Goal: Information Seeking & Learning: Learn about a topic

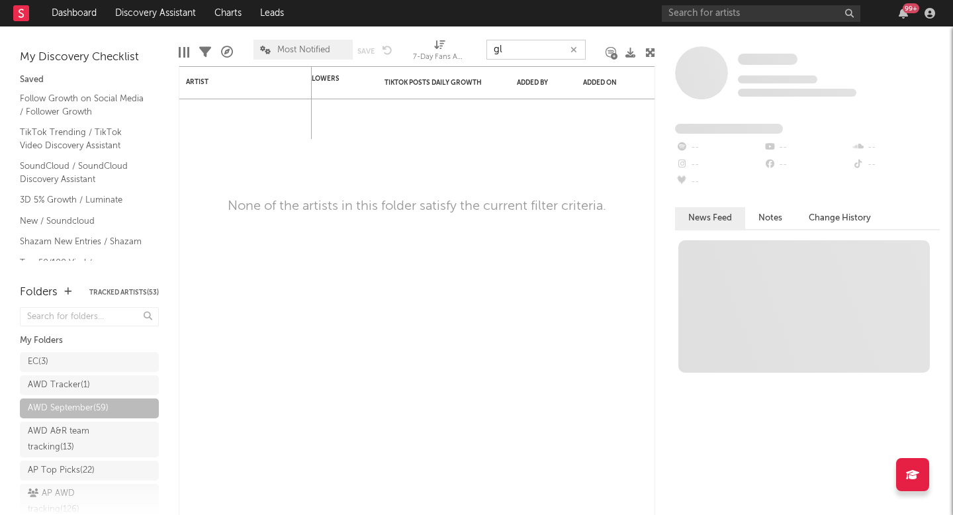
type input "g"
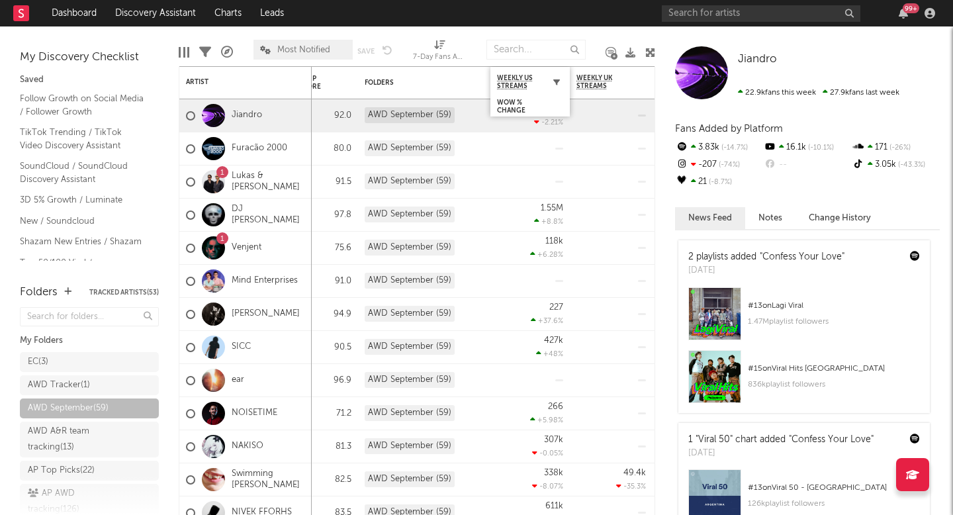
click at [556, 79] on icon "button" at bounding box center [556, 82] width 7 height 7
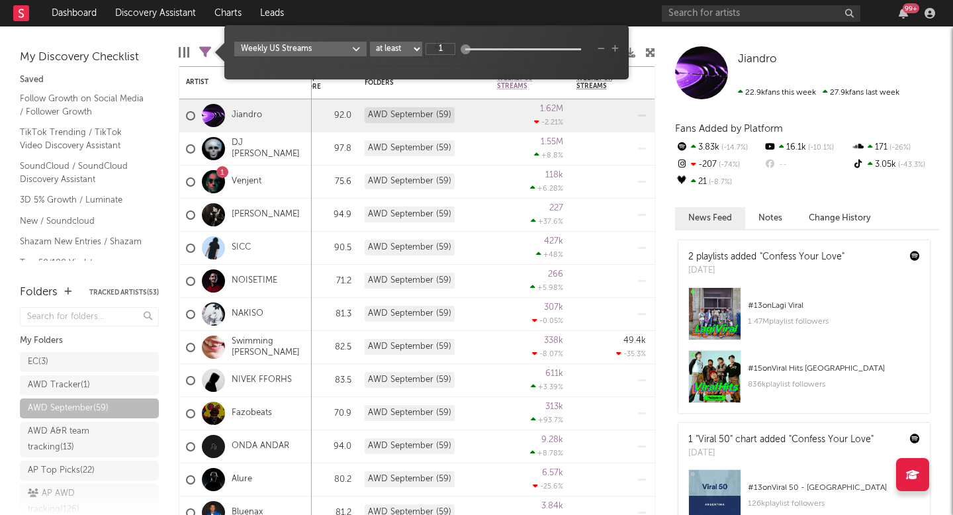
click at [555, 79] on div "Weekly US Streams at least at most between 1" at bounding box center [426, 52] width 404 height 54
click at [643, 38] on div "Edit Columns Filters ( 39 of 59 ) A&R Pipeline Most Notified Save Save as 7-Day…" at bounding box center [417, 46] width 477 height 40
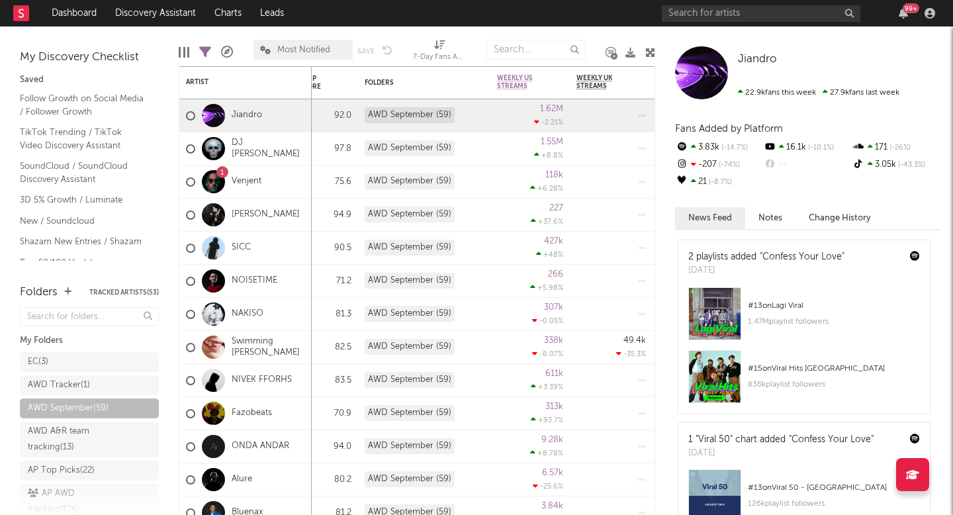
select select "-1"
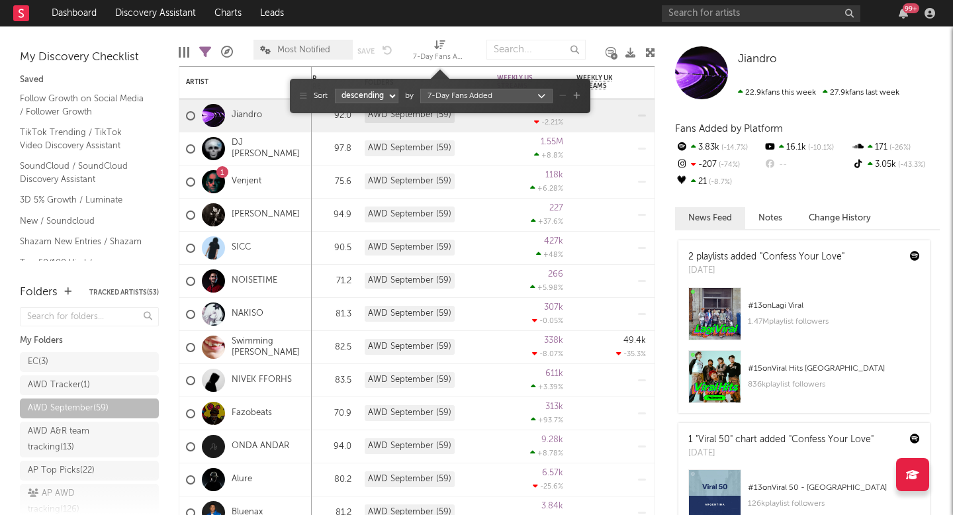
click at [440, 46] on icon at bounding box center [439, 45] width 11 height 10
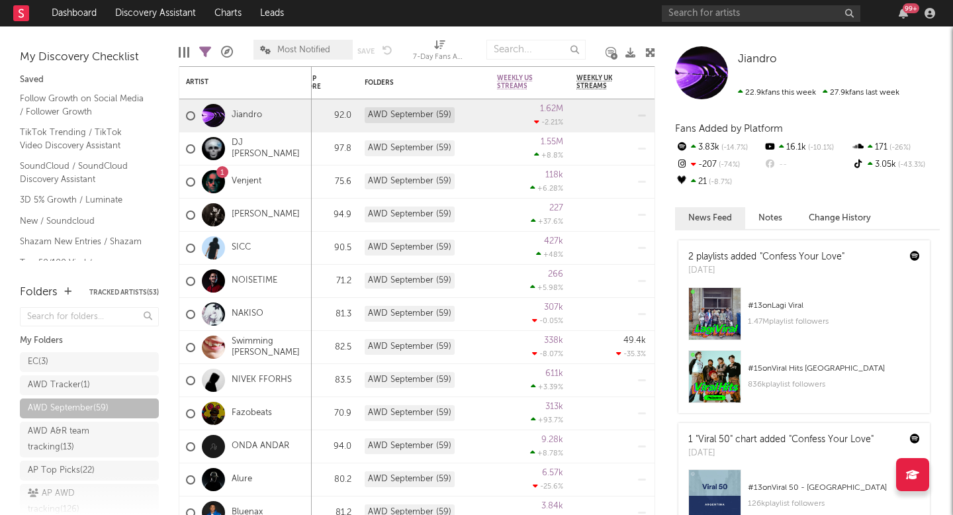
click at [436, 46] on icon at bounding box center [439, 45] width 11 height 10
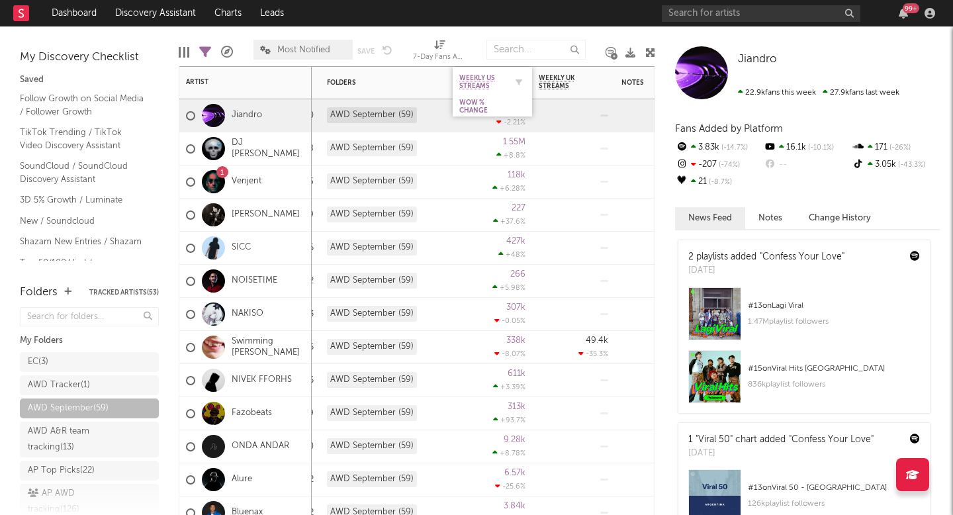
click at [507, 77] on div at bounding box center [516, 81] width 20 height 13
click at [521, 80] on icon "button" at bounding box center [519, 82] width 7 height 7
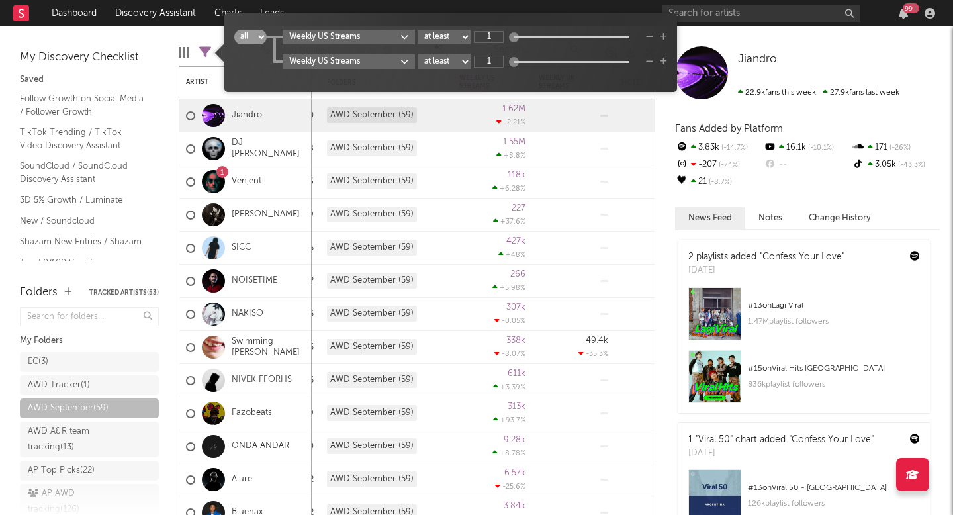
click at [512, 87] on div "all any Weekly US Streams at least at most between 1 Weekly US Streams at least…" at bounding box center [450, 52] width 453 height 79
click at [178, 55] on div "My Discovery Checklist Saved Follow Growth on Social Media / Follower Growth Ti…" at bounding box center [89, 148] width 179 height 244
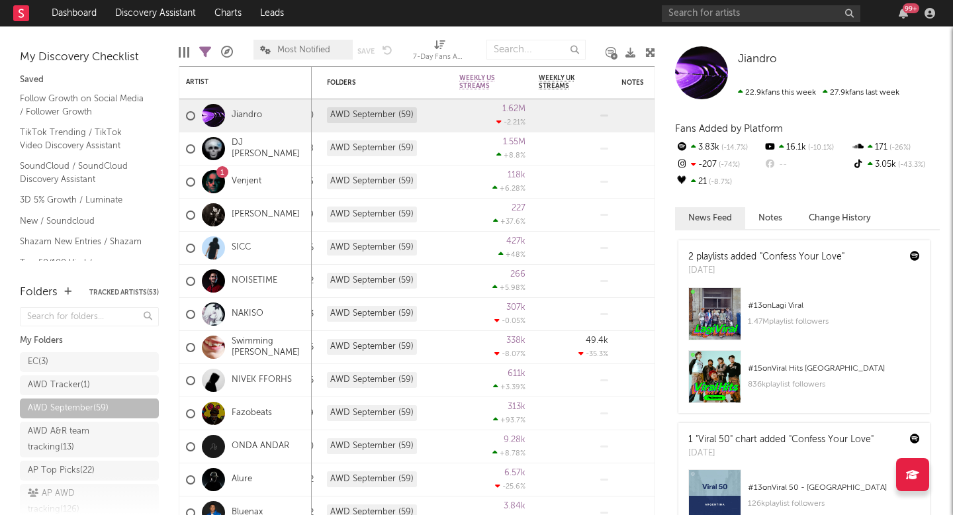
click at [179, 55] on div at bounding box center [180, 52] width 2 height 11
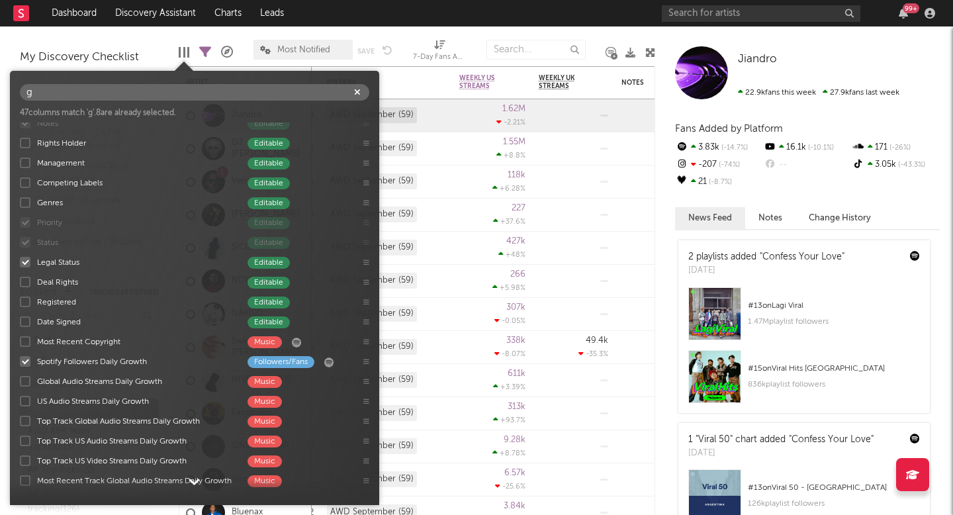
scroll to position [9, 0]
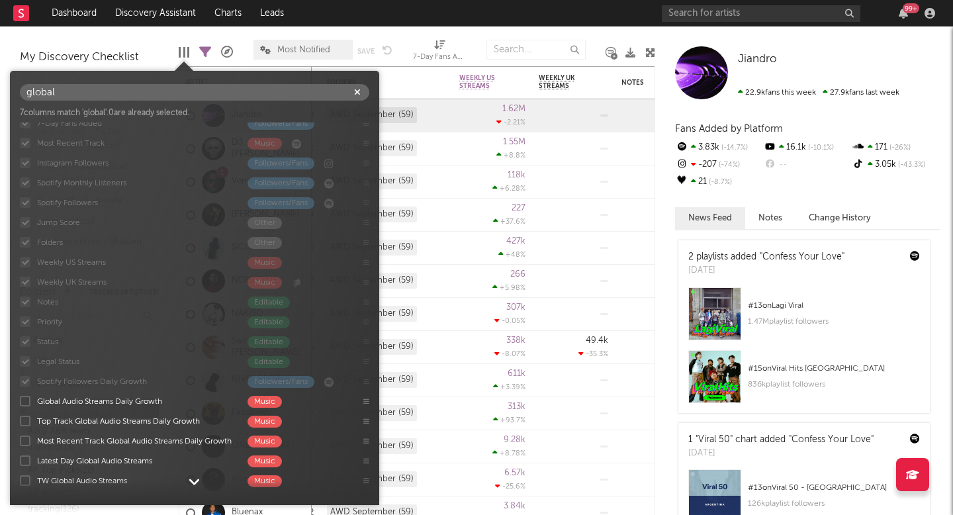
type input "global"
click at [29, 399] on div at bounding box center [25, 401] width 11 height 11
click at [20, 399] on input "Global Audio Streams Daily Growth Music" at bounding box center [20, 401] width 0 height 13
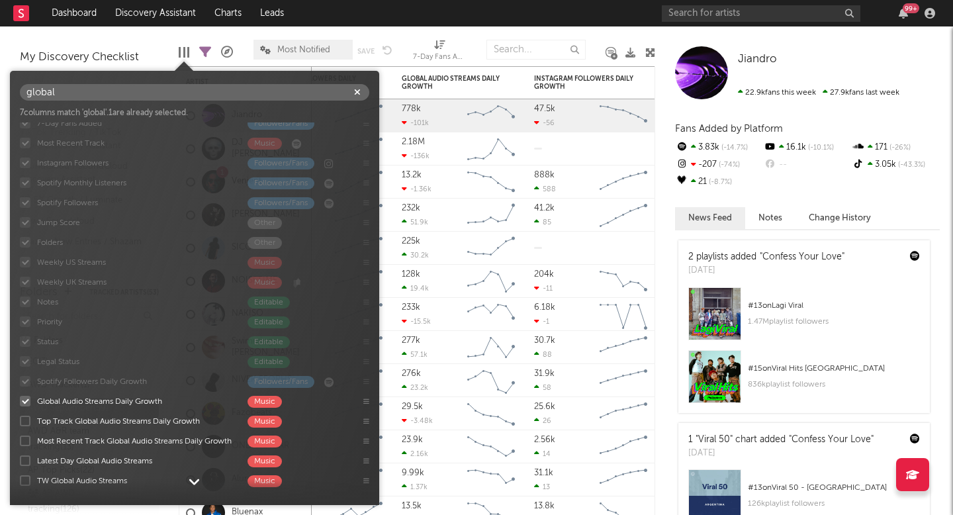
click at [397, 60] on div "Edit Columns Filters ( 39 of 59 ) A&R Pipeline Most Notified Save Save as 7-Day…" at bounding box center [417, 46] width 477 height 40
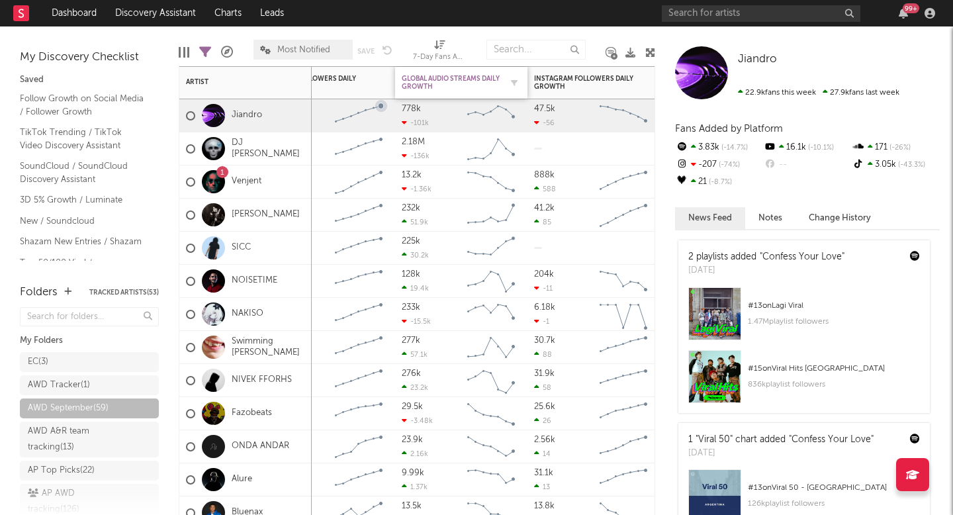
click at [465, 85] on div "Global Audio Streams Daily Growth" at bounding box center [451, 83] width 99 height 16
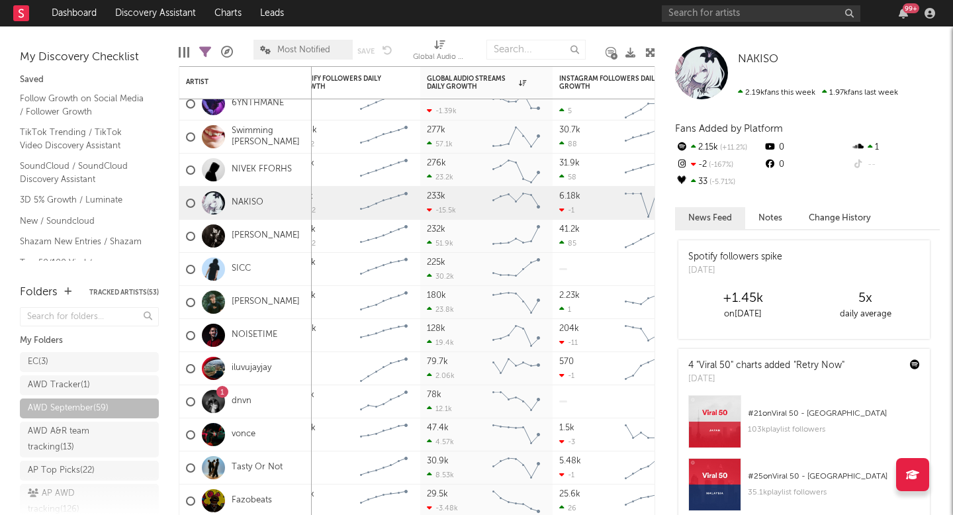
drag, startPoint x: 278, startPoint y: 253, endPoint x: 355, endPoint y: 0, distance: 264.3
